Goal: Find specific page/section: Find specific page/section

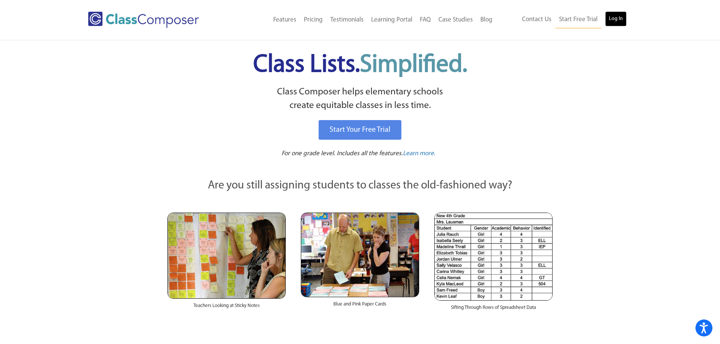
click at [613, 20] on link "Log In" at bounding box center [616, 18] width 22 height 15
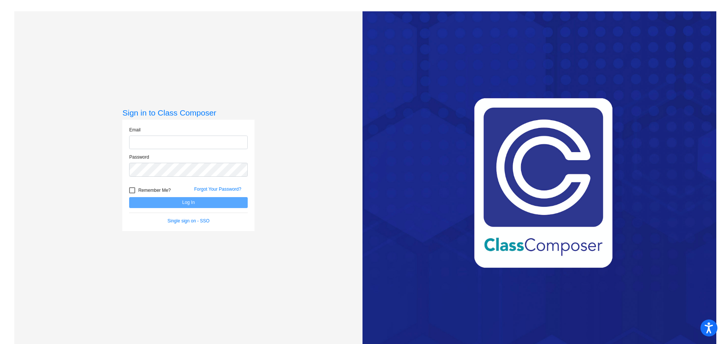
type input "[EMAIL_ADDRESS][DOMAIN_NAME]"
click at [185, 203] on button "Log In" at bounding box center [188, 202] width 119 height 11
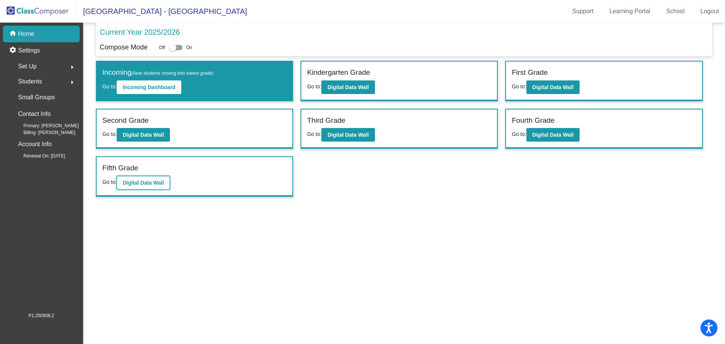
click at [144, 183] on b "Digital Data Wall" at bounding box center [143, 183] width 41 height 6
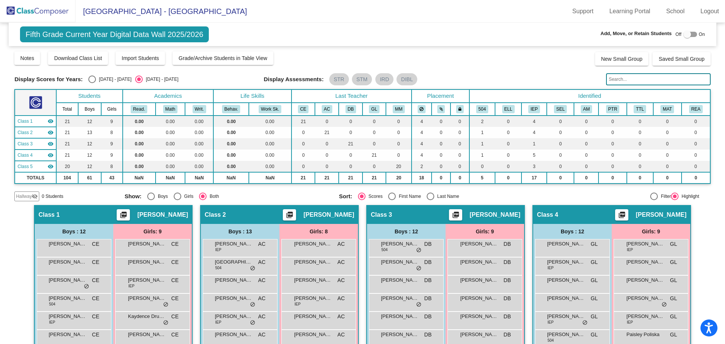
click at [651, 82] on input "text" at bounding box center [658, 79] width 104 height 12
click at [76, 249] on div "[PERSON_NAME] CE lock do_not_disturb_alt" at bounding box center [73, 247] width 72 height 15
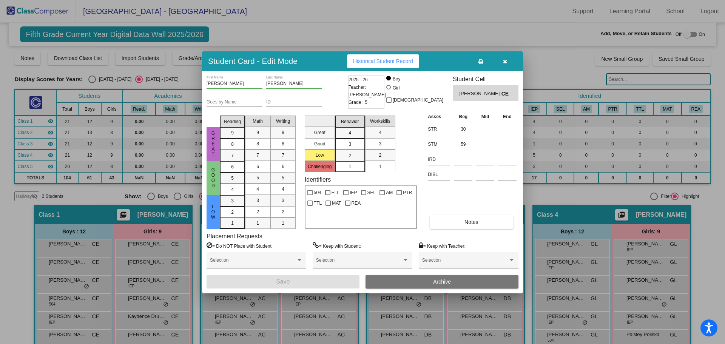
drag, startPoint x: 505, startPoint y: 65, endPoint x: 504, endPoint y: 82, distance: 17.1
click at [505, 64] on button "button" at bounding box center [505, 61] width 24 height 14
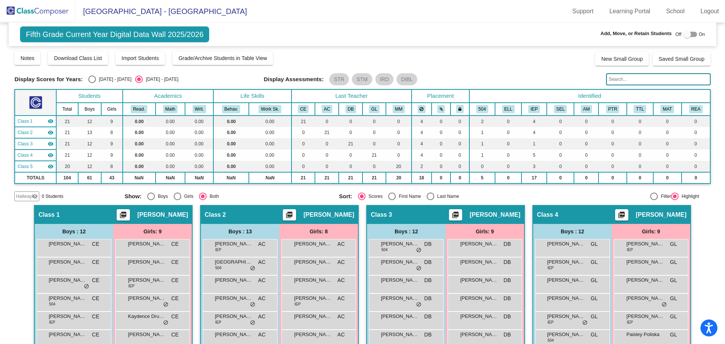
click at [33, 9] on img at bounding box center [38, 11] width 76 height 22
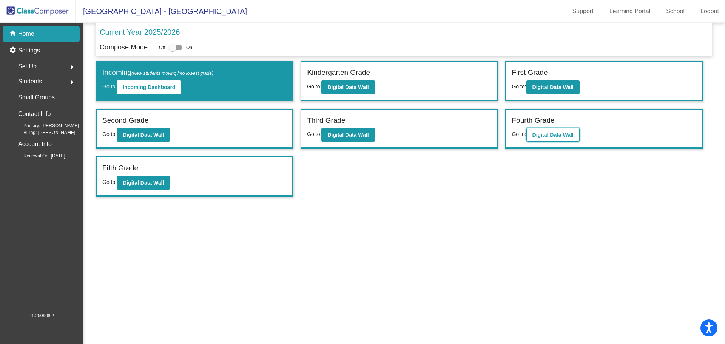
click at [543, 138] on button "Digital Data Wall" at bounding box center [553, 135] width 53 height 14
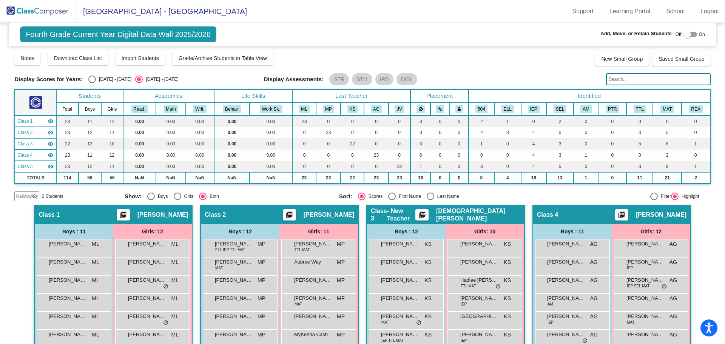
click at [49, 13] on img at bounding box center [38, 11] width 76 height 22
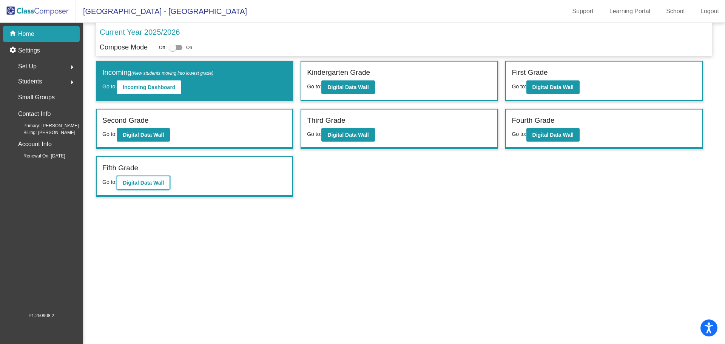
click at [138, 185] on b "Digital Data Wall" at bounding box center [143, 183] width 41 height 6
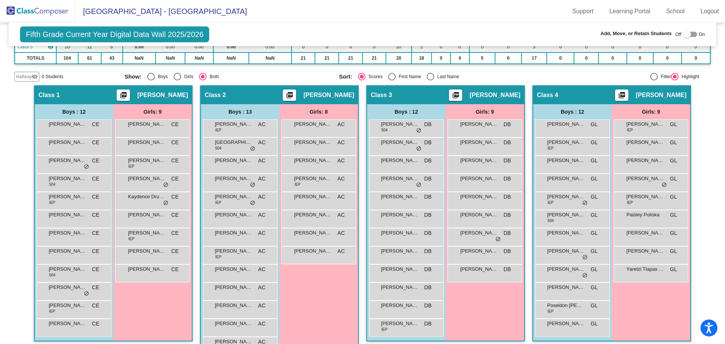
scroll to position [151, 0]
